Goal: Navigation & Orientation: Find specific page/section

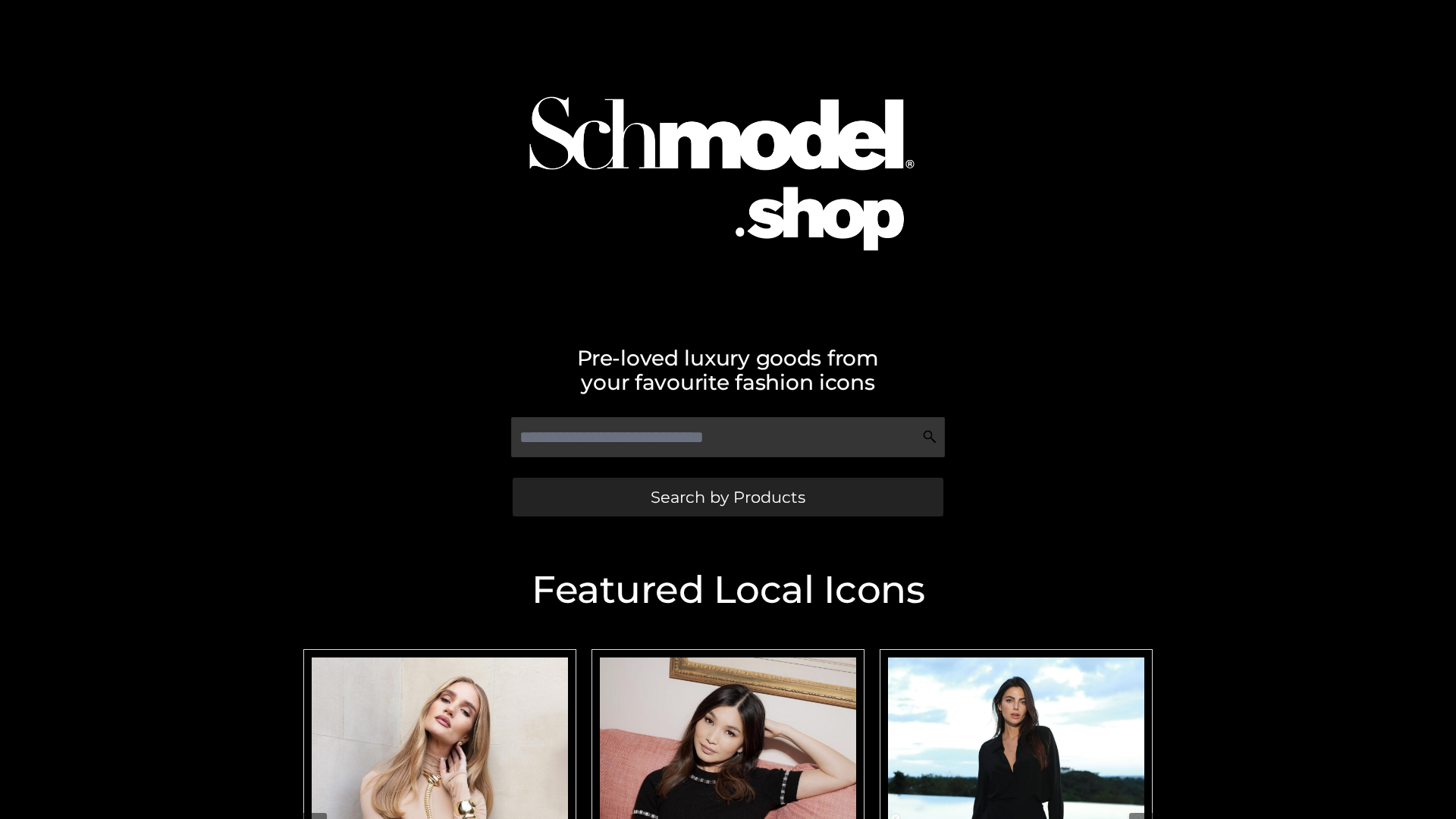
click at [727, 497] on span "Search by Products" at bounding box center [727, 497] width 155 height 16
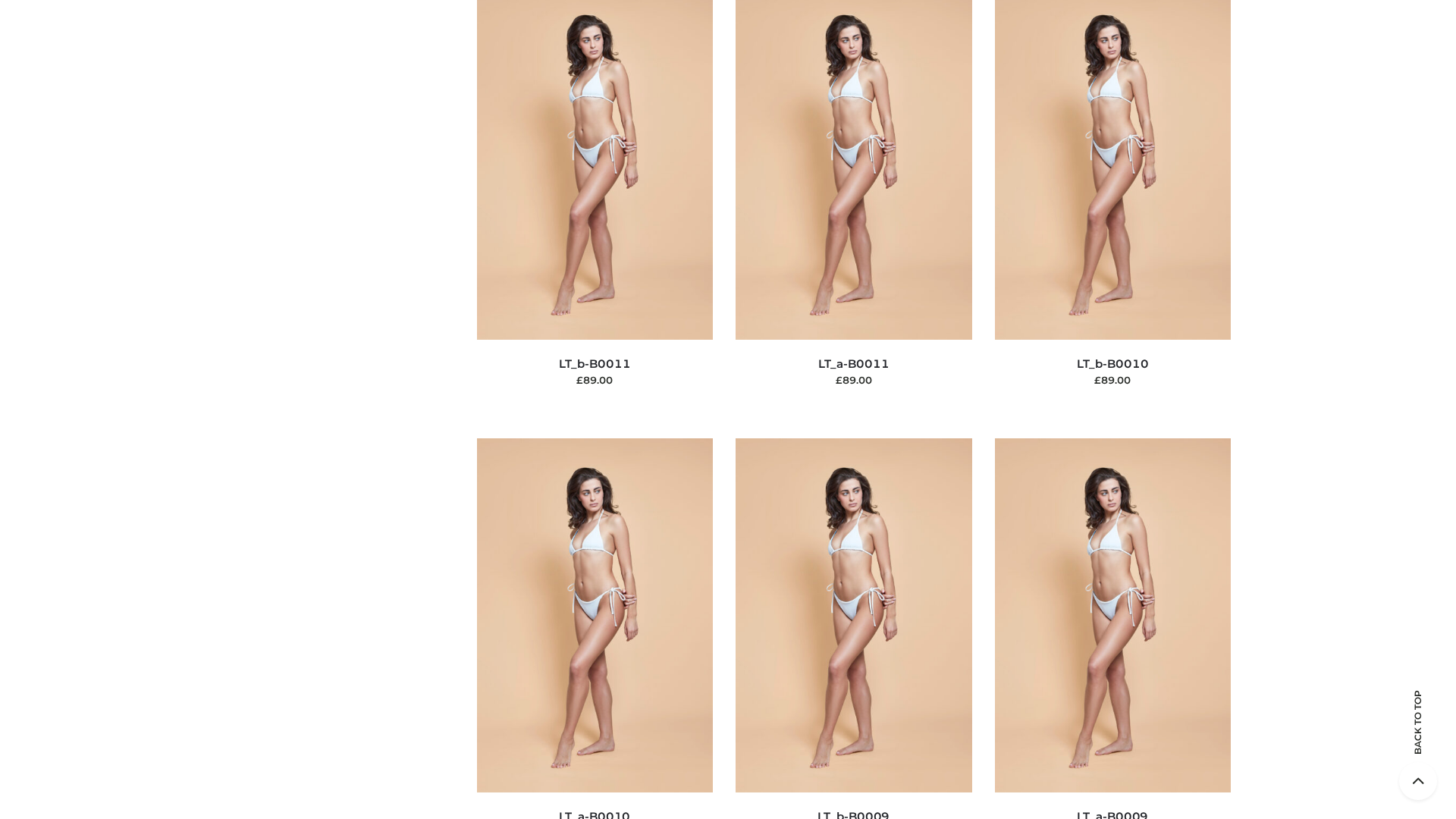
scroll to position [6811, 0]
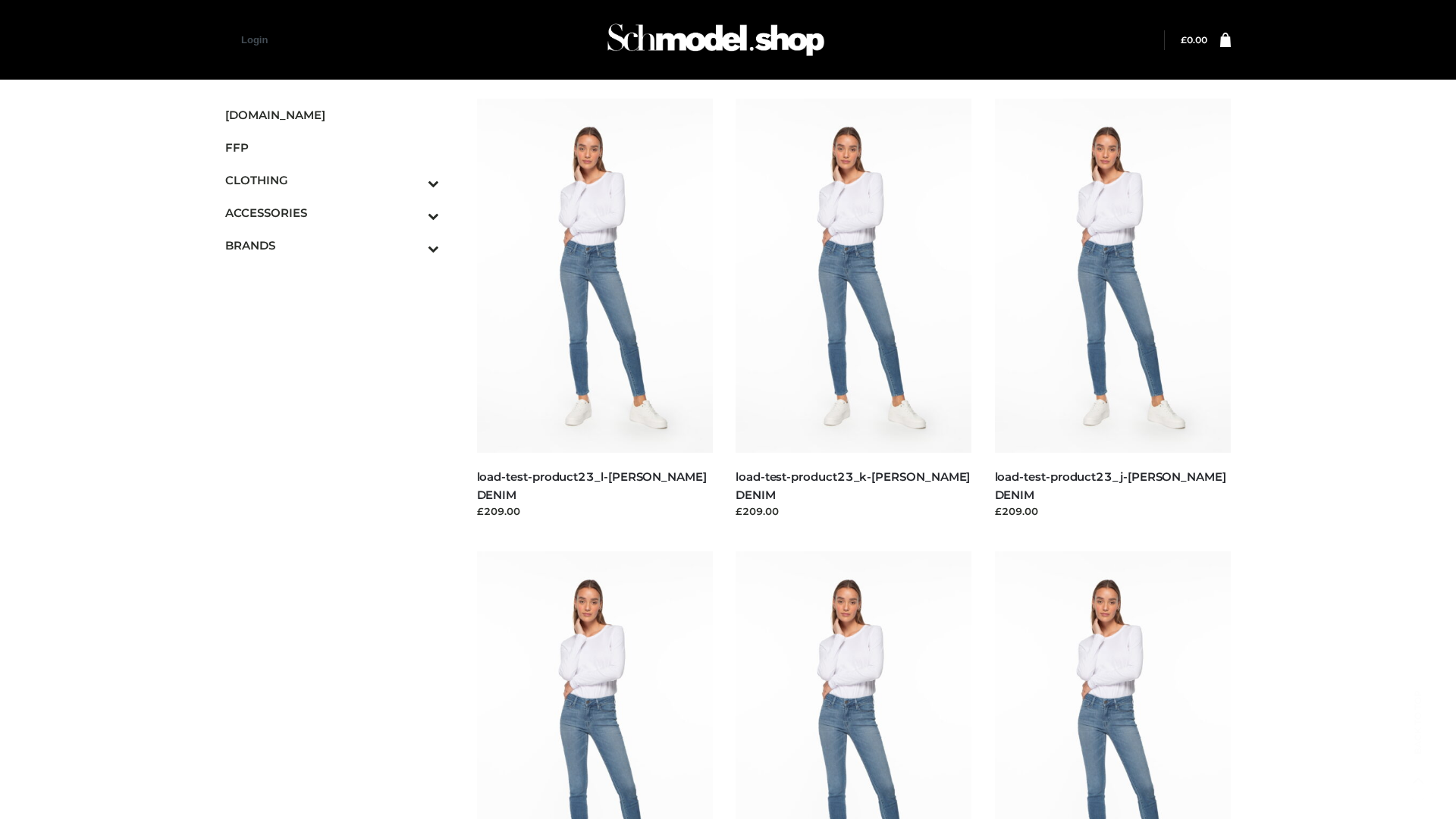
scroll to position [1330, 0]
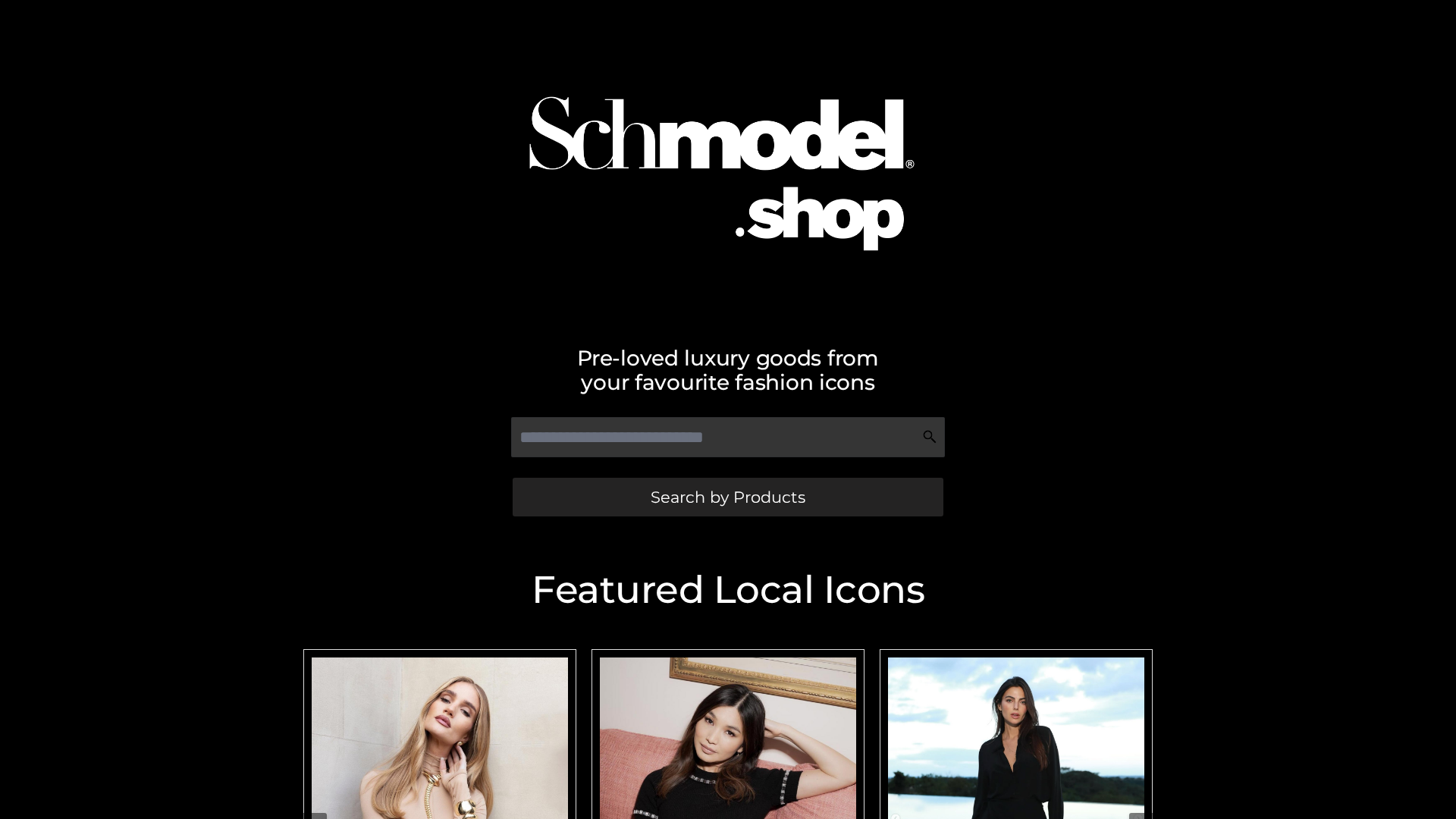
click at [727, 497] on span "Search by Products" at bounding box center [727, 497] width 155 height 16
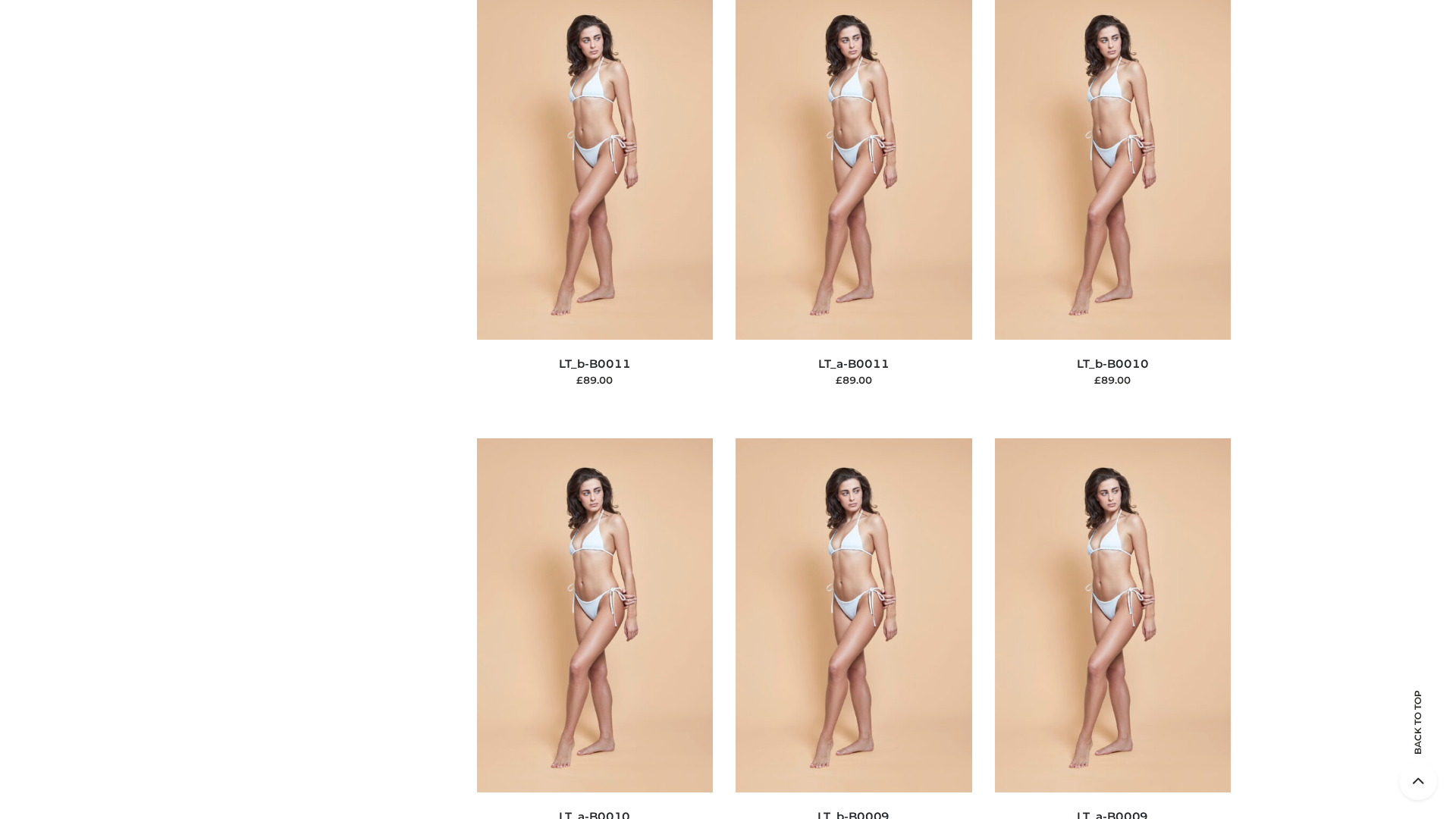
scroll to position [6811, 0]
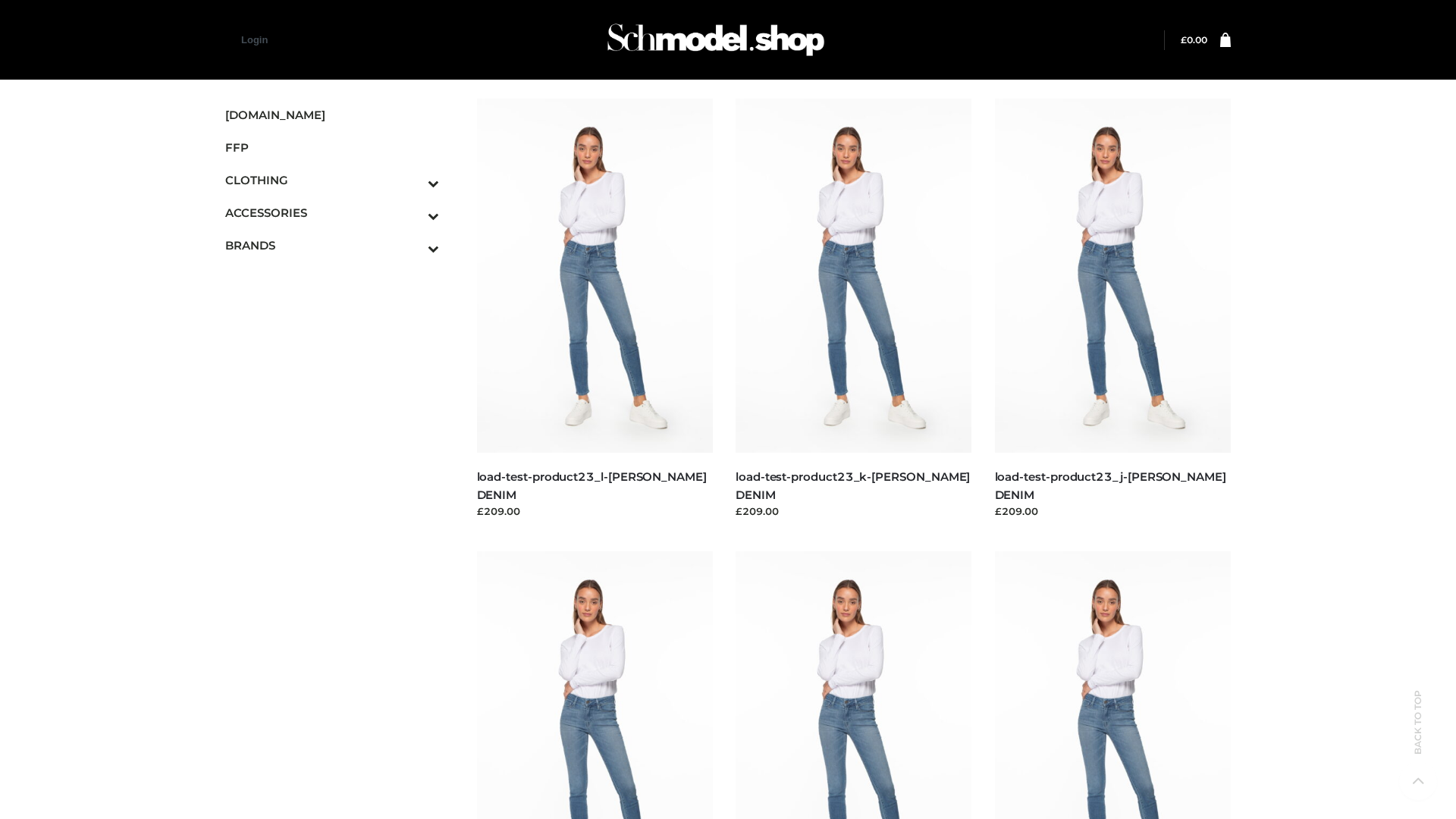
scroll to position [1330, 0]
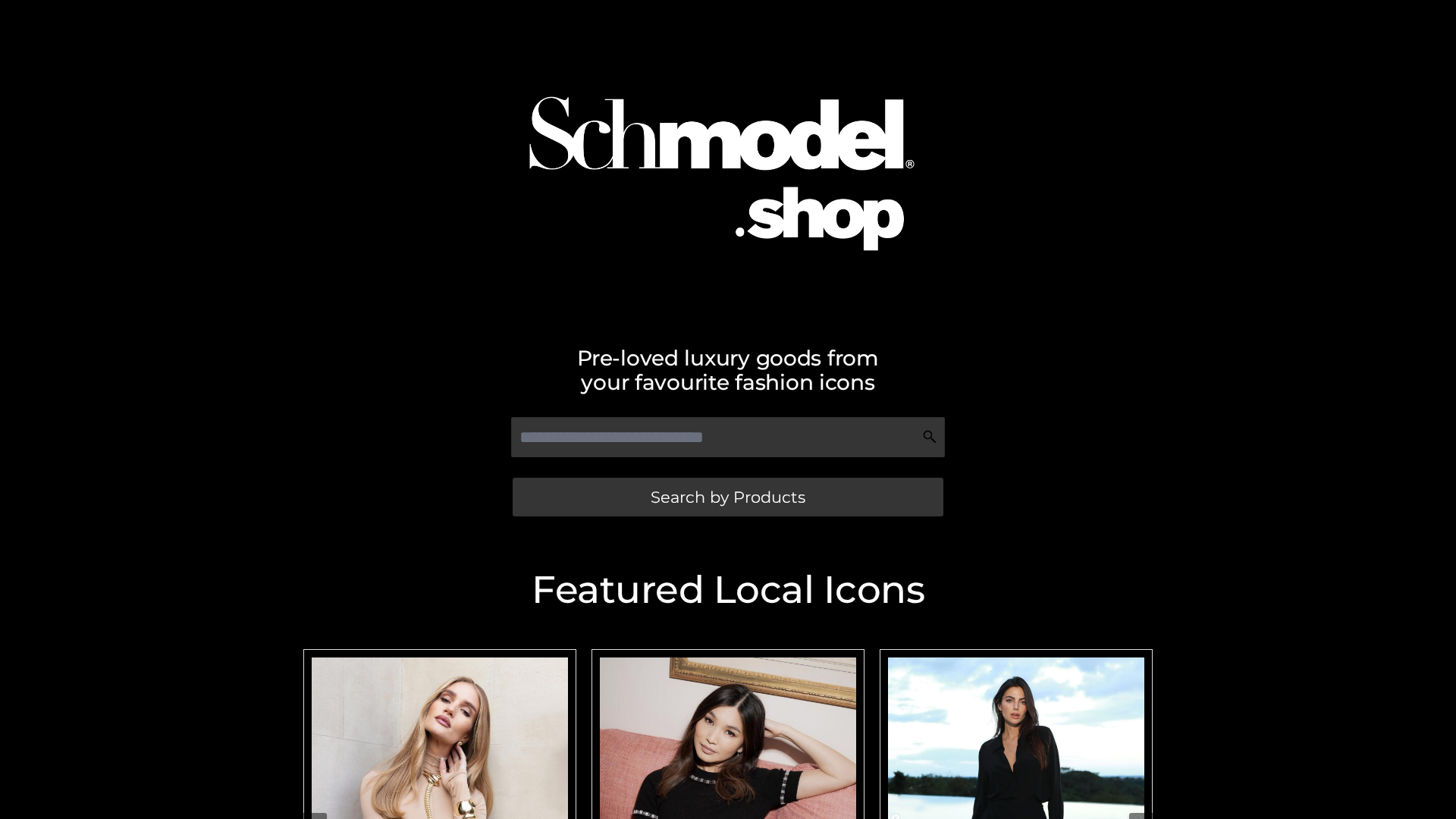
click at [727, 497] on span "Search by Products" at bounding box center [727, 497] width 155 height 16
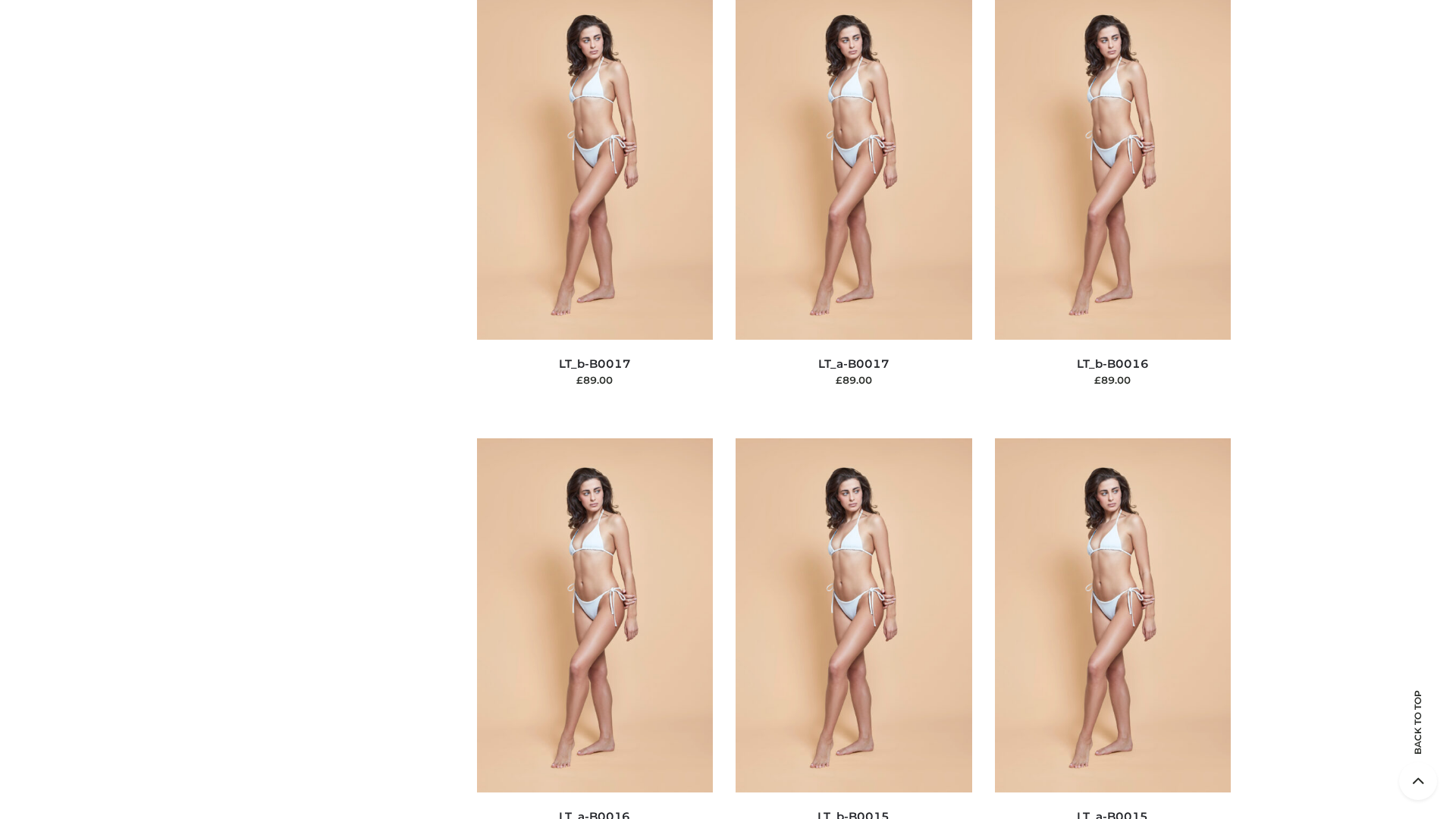
scroll to position [4983, 0]
